Goal: Find specific page/section: Locate item on page

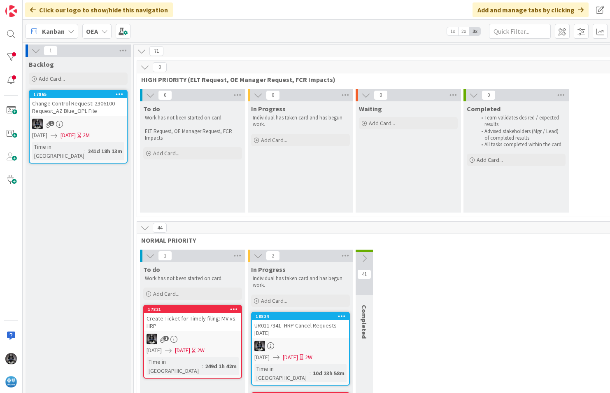
click at [69, 33] on icon at bounding box center [71, 31] width 7 height 7
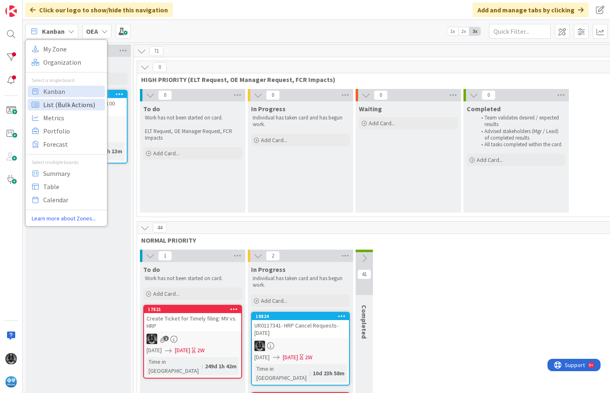
click at [51, 104] on span "List (Bulk Actions)" at bounding box center [72, 104] width 59 height 12
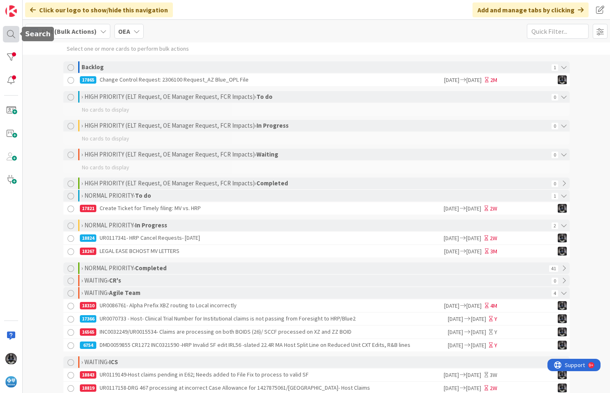
click at [10, 34] on div at bounding box center [11, 34] width 16 height 16
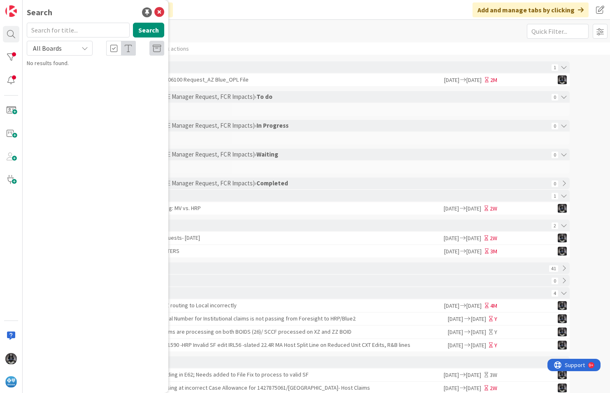
click at [49, 28] on input "text" at bounding box center [78, 30] width 103 height 15
type input "18824"
click at [99, 73] on span "UR0117341- HRP Cancel Requests- [DATE]" at bounding box center [108, 72] width 100 height 7
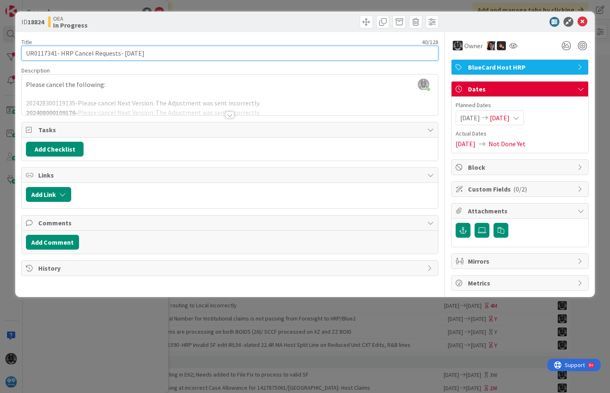
click at [42, 55] on input "UR0117341- HRP Cancel Requests- [DATE]" at bounding box center [229, 53] width 417 height 15
